Goal: Task Accomplishment & Management: Complete application form

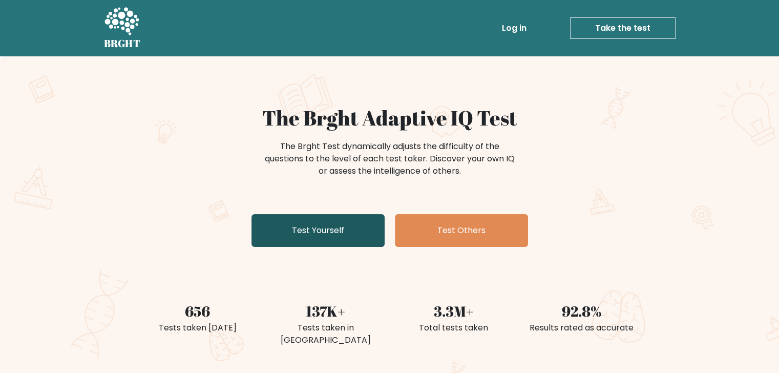
click at [295, 232] on link "Test Yourself" at bounding box center [317, 230] width 133 height 33
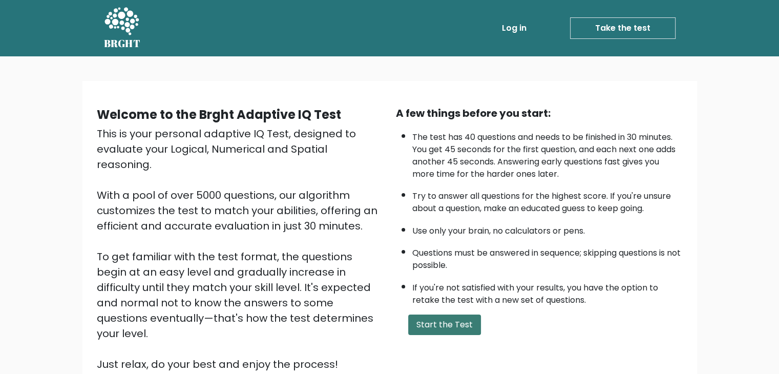
click at [409, 320] on button "Start the Test" at bounding box center [444, 324] width 73 height 20
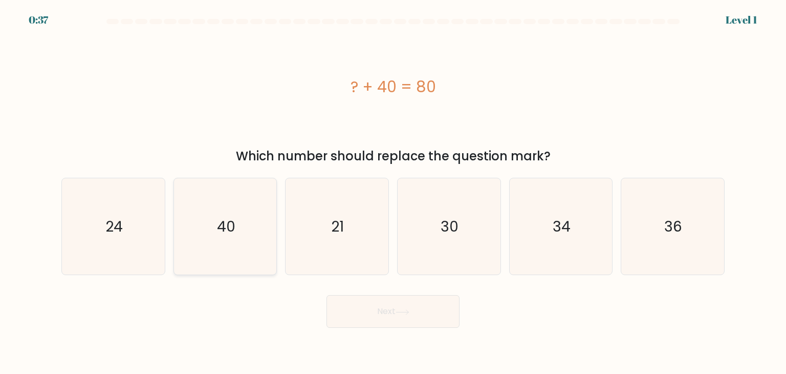
click at [254, 228] on icon "40" at bounding box center [225, 226] width 96 height 96
click at [393, 192] on input "b. 40" at bounding box center [393, 189] width 1 height 5
radio input "true"
click at [359, 306] on button "Next" at bounding box center [393, 311] width 133 height 33
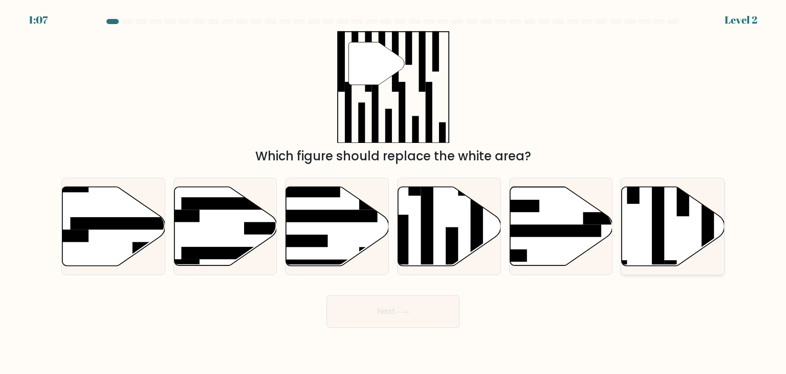
click at [656, 209] on rect at bounding box center [658, 222] width 12 height 112
click at [394, 192] on input "f." at bounding box center [393, 189] width 1 height 5
radio input "true"
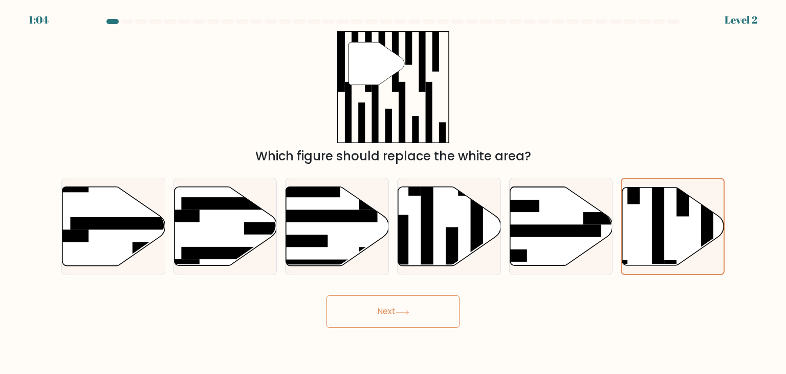
click at [393, 322] on button "Next" at bounding box center [393, 311] width 133 height 33
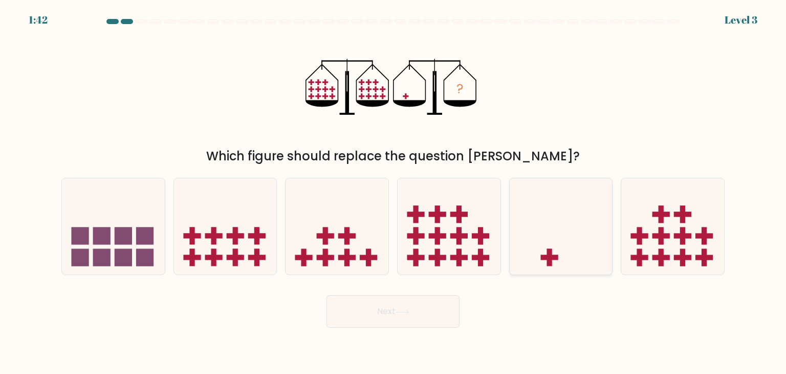
click at [528, 252] on icon at bounding box center [561, 226] width 103 height 85
click at [394, 192] on input "e." at bounding box center [393, 189] width 1 height 5
radio input "true"
click at [442, 305] on button "Next" at bounding box center [393, 311] width 133 height 33
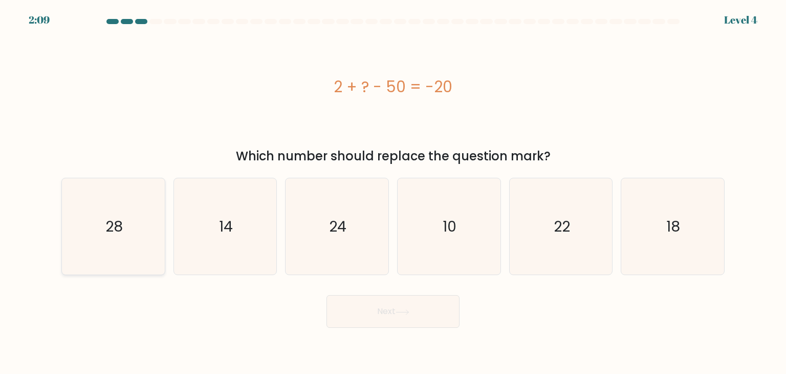
click at [147, 223] on icon "28" at bounding box center [113, 226] width 96 height 96
click at [393, 192] on input "a. 28" at bounding box center [393, 189] width 1 height 5
radio input "true"
click at [364, 312] on button "Next" at bounding box center [393, 311] width 133 height 33
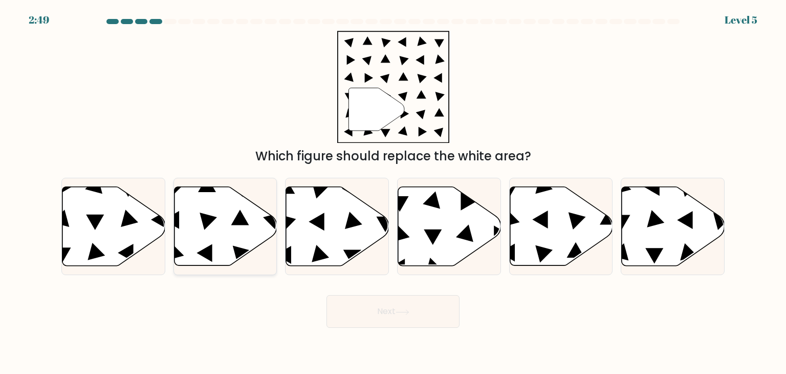
click at [230, 208] on icon at bounding box center [225, 226] width 103 height 79
click at [393, 192] on input "b." at bounding box center [393, 189] width 1 height 5
radio input "true"
click at [354, 297] on button "Next" at bounding box center [393, 311] width 133 height 33
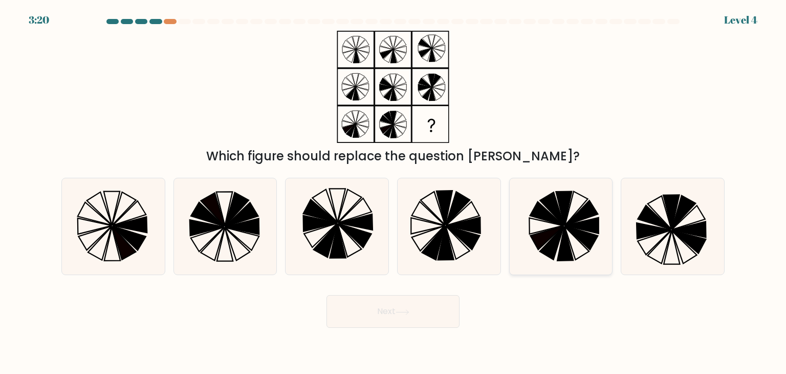
click at [549, 248] on icon at bounding box center [552, 242] width 24 height 33
click at [394, 192] on input "e." at bounding box center [393, 189] width 1 height 5
radio input "true"
click at [424, 320] on button "Next" at bounding box center [393, 311] width 133 height 33
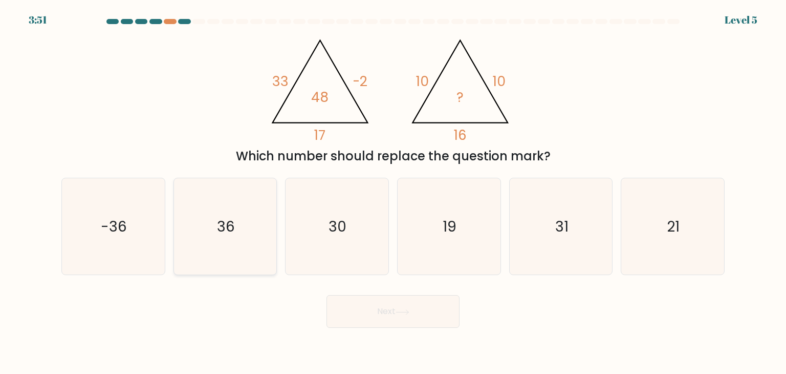
click at [245, 220] on icon "36" at bounding box center [225, 226] width 96 height 96
click at [393, 192] on input "b. 36" at bounding box center [393, 189] width 1 height 5
radio input "true"
click at [375, 322] on button "Next" at bounding box center [393, 311] width 133 height 33
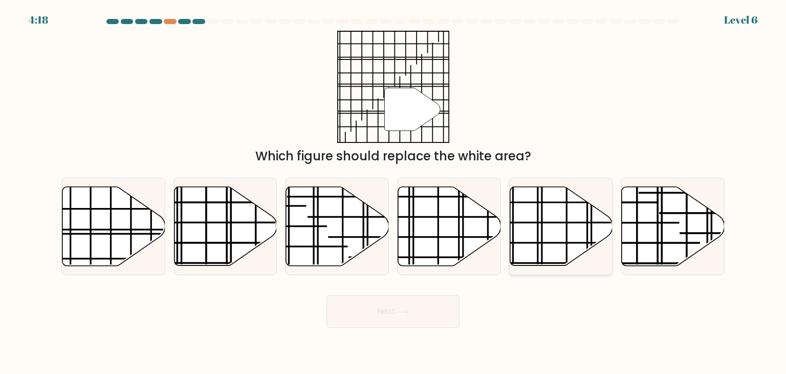
click at [542, 250] on line at bounding box center [542, 183] width 0 height 205
click at [394, 192] on input "e." at bounding box center [393, 189] width 1 height 5
radio input "true"
click at [391, 328] on body "4:16 Level 6" at bounding box center [393, 187] width 786 height 374
click at [395, 316] on button "Next" at bounding box center [393, 311] width 133 height 33
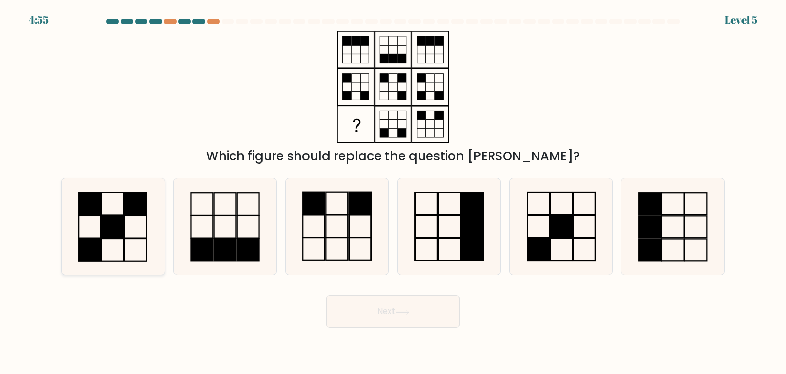
click at [130, 240] on icon at bounding box center [113, 226] width 96 height 96
click at [393, 192] on input "a." at bounding box center [393, 189] width 1 height 5
radio input "true"
click at [371, 321] on button "Next" at bounding box center [393, 311] width 133 height 33
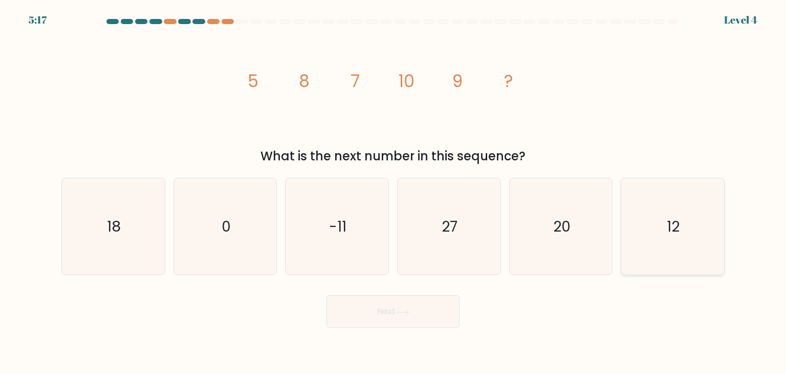
click at [694, 212] on icon "12" at bounding box center [673, 226] width 96 height 96
click at [394, 192] on input "f. 12" at bounding box center [393, 189] width 1 height 5
radio input "true"
click at [371, 310] on button "Next" at bounding box center [393, 311] width 133 height 33
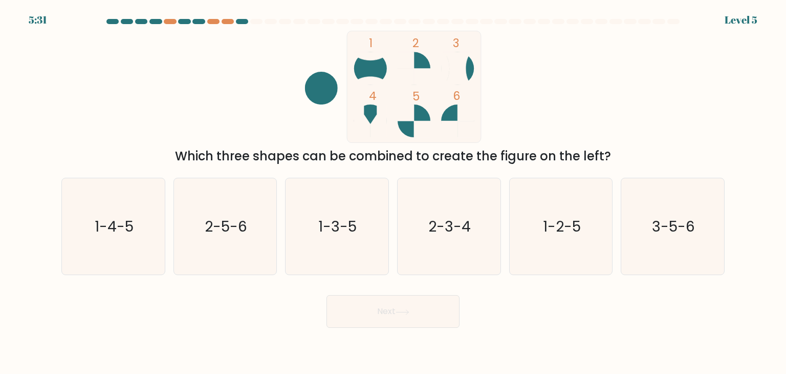
drag, startPoint x: 408, startPoint y: 209, endPoint x: 489, endPoint y: 309, distance: 128.8
click at [489, 309] on div "Next" at bounding box center [393, 307] width 676 height 40
click at [444, 236] on text "2-3-4" at bounding box center [450, 226] width 42 height 20
click at [394, 192] on input "d. 2-3-4" at bounding box center [393, 189] width 1 height 5
radio input "true"
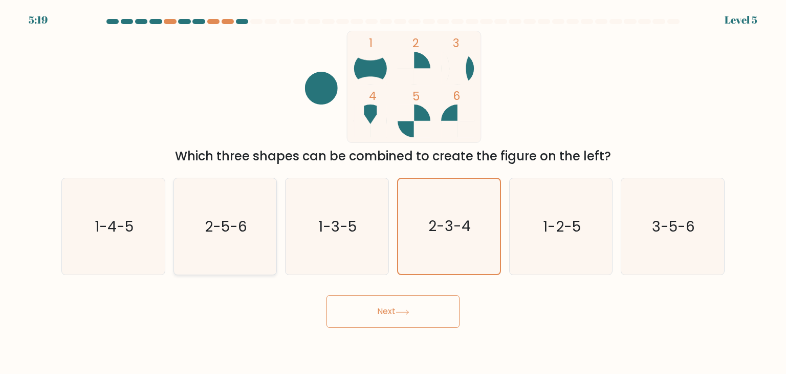
click at [251, 197] on icon "2-5-6" at bounding box center [225, 226] width 96 height 96
click at [393, 192] on input "b. 2-5-6" at bounding box center [393, 189] width 1 height 5
radio input "true"
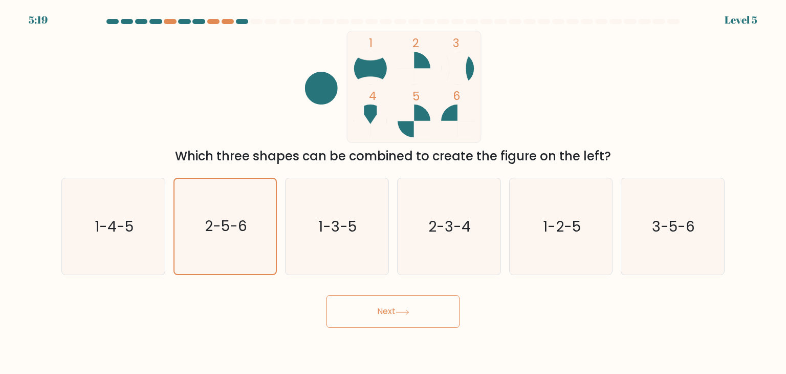
click at [362, 310] on button "Next" at bounding box center [393, 311] width 133 height 33
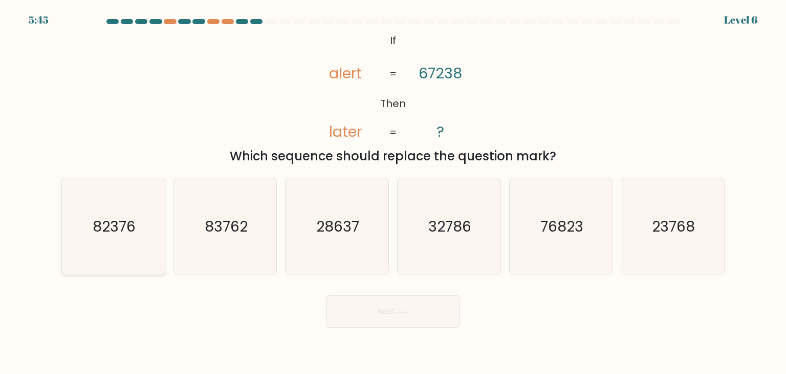
click at [115, 223] on text "82376" at bounding box center [114, 226] width 43 height 20
click at [393, 192] on input "a. 82376" at bounding box center [393, 189] width 1 height 5
radio input "true"
click at [397, 325] on button "Next" at bounding box center [393, 311] width 133 height 33
